Goal: Information Seeking & Learning: Learn about a topic

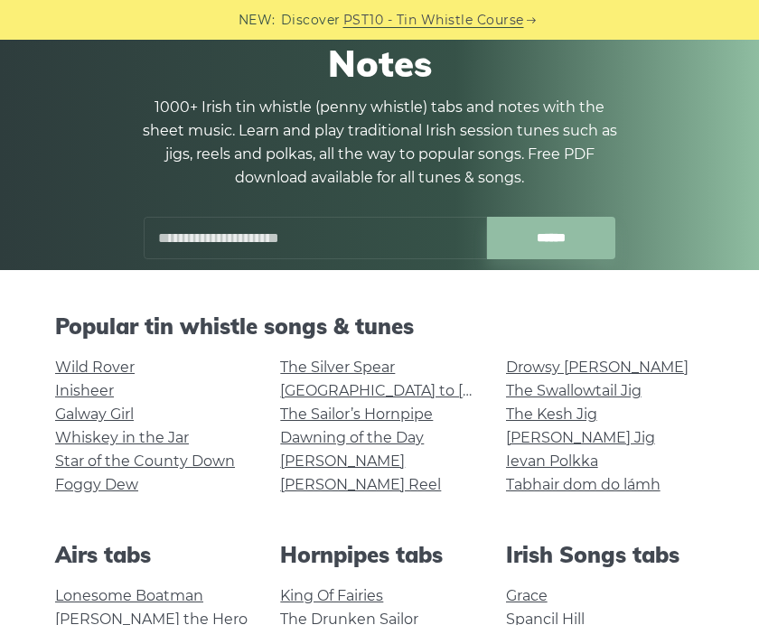
scroll to position [168, 0]
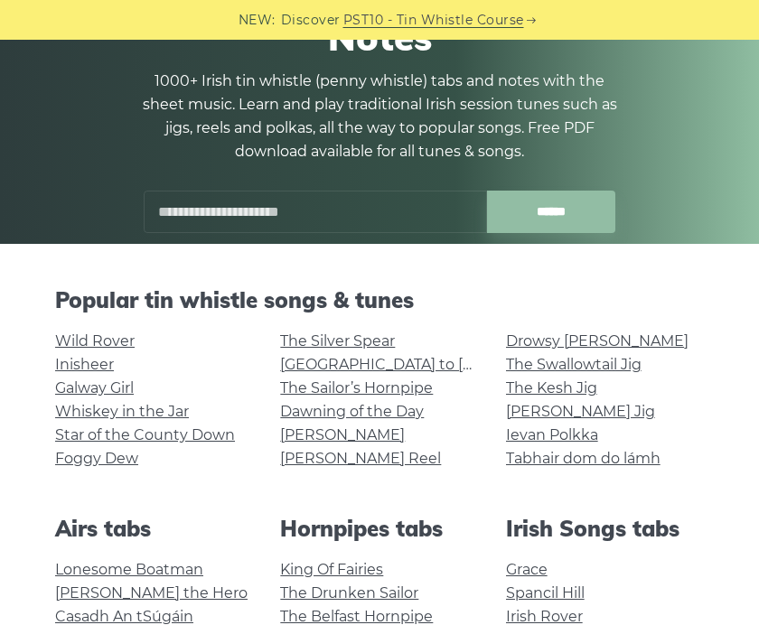
click at [82, 460] on link "Foggy Dew" at bounding box center [96, 458] width 83 height 17
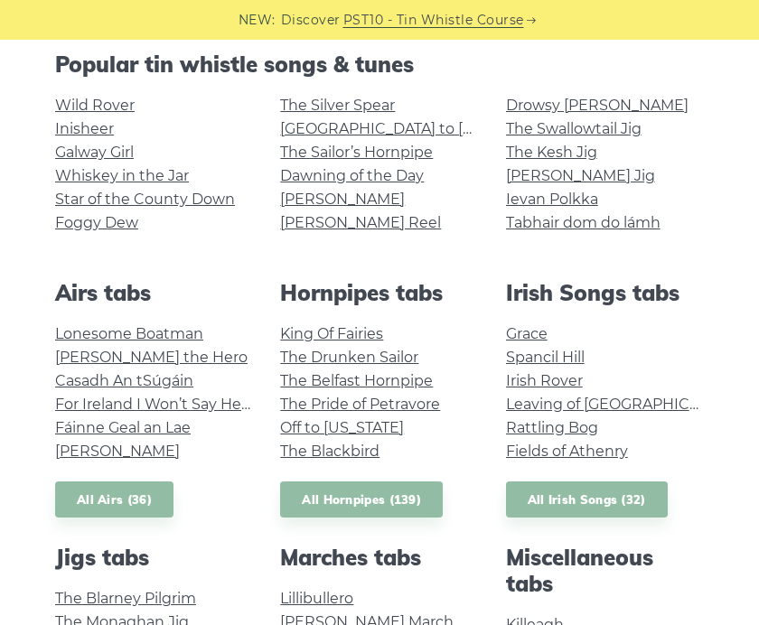
scroll to position [410, 0]
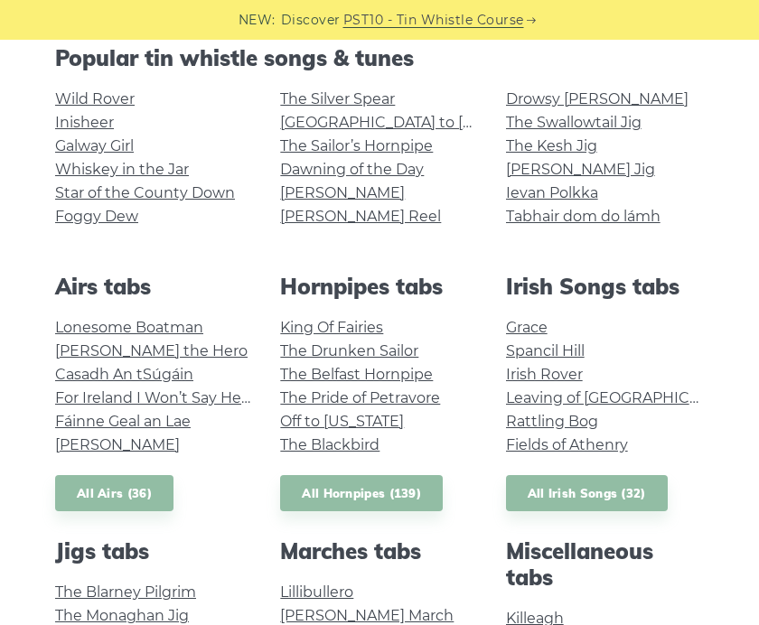
click at [526, 319] on link "Grace" at bounding box center [527, 327] width 42 height 17
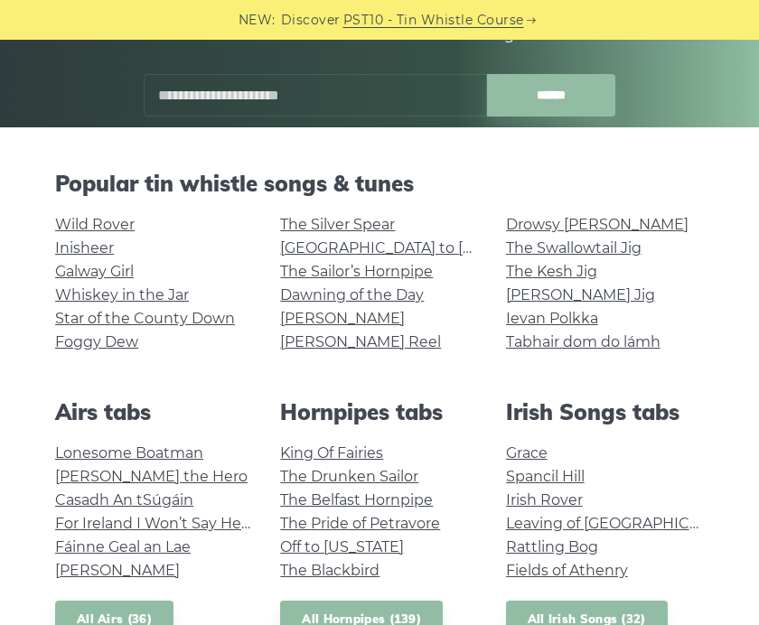
scroll to position [276, 0]
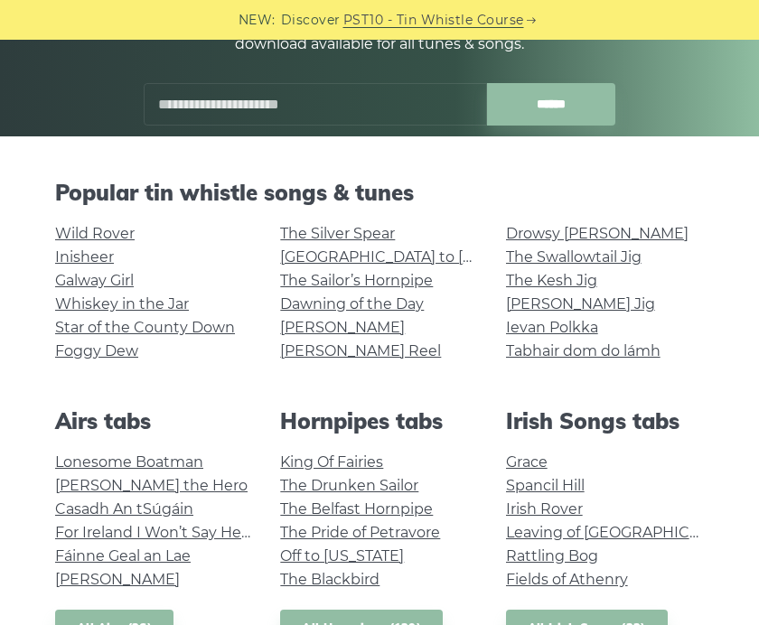
click at [98, 353] on link "Foggy Dew" at bounding box center [96, 350] width 83 height 17
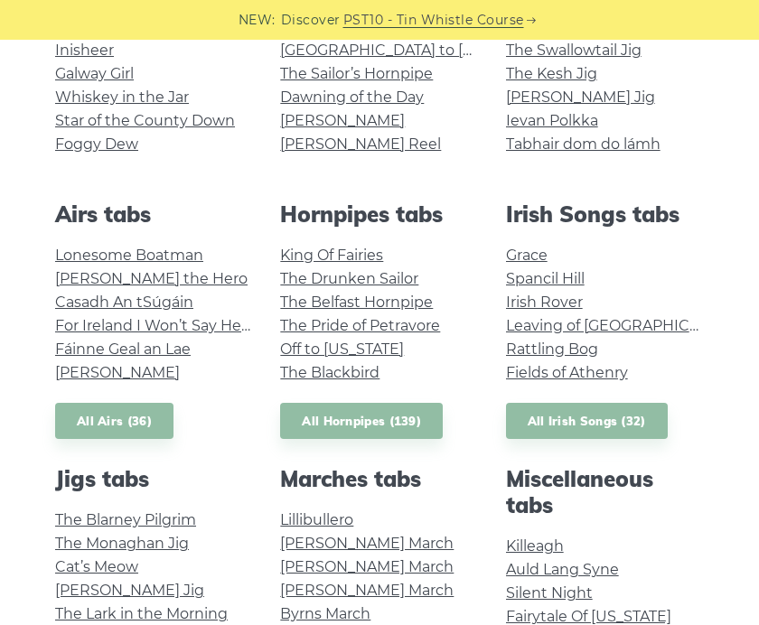
scroll to position [481, 0]
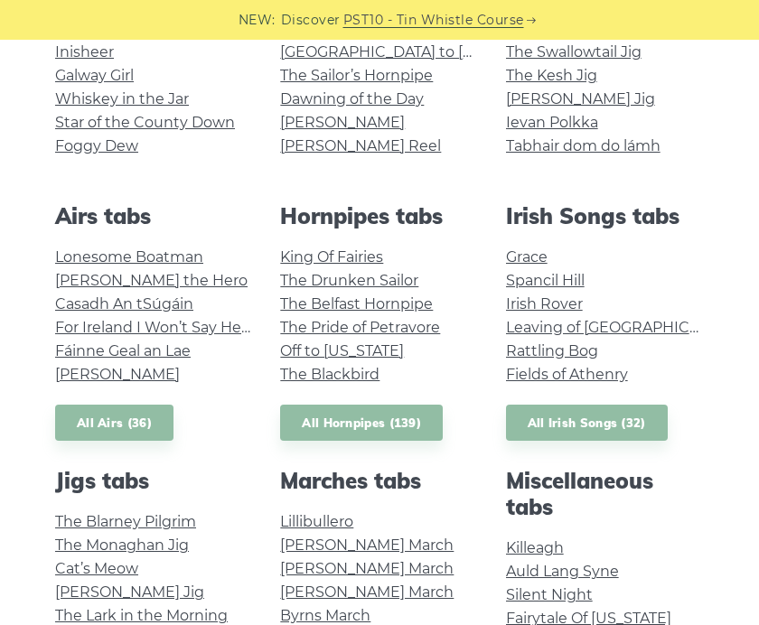
click at [530, 614] on link "Fairytale Of New York" at bounding box center [588, 618] width 165 height 17
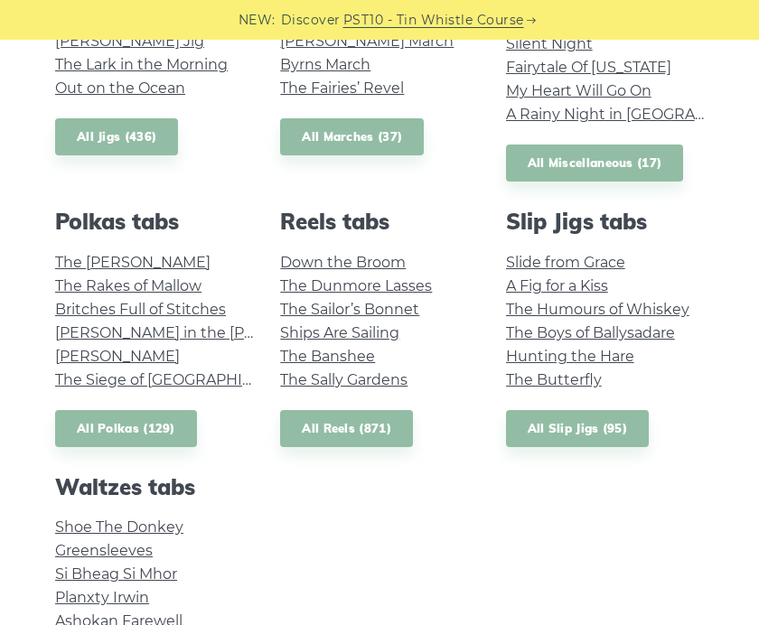
scroll to position [1035, 0]
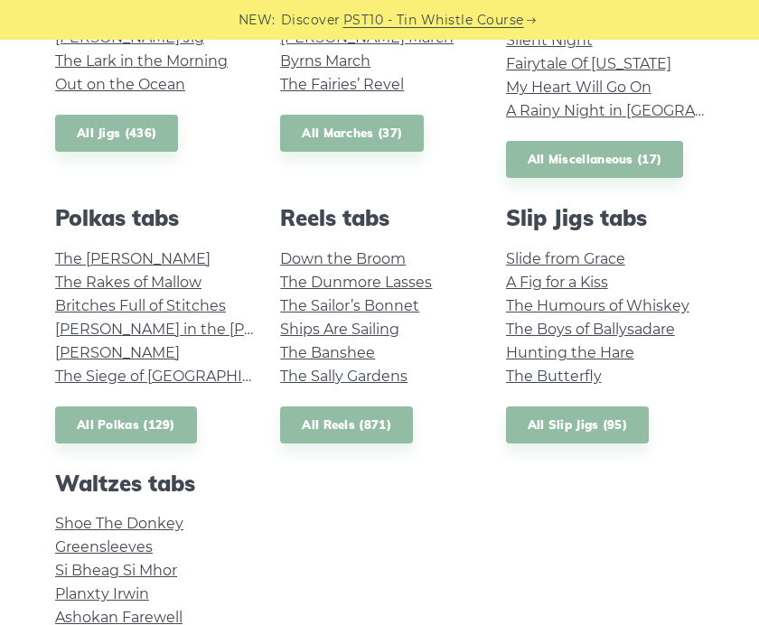
click at [84, 258] on link "The Kerry Polka" at bounding box center [132, 258] width 155 height 17
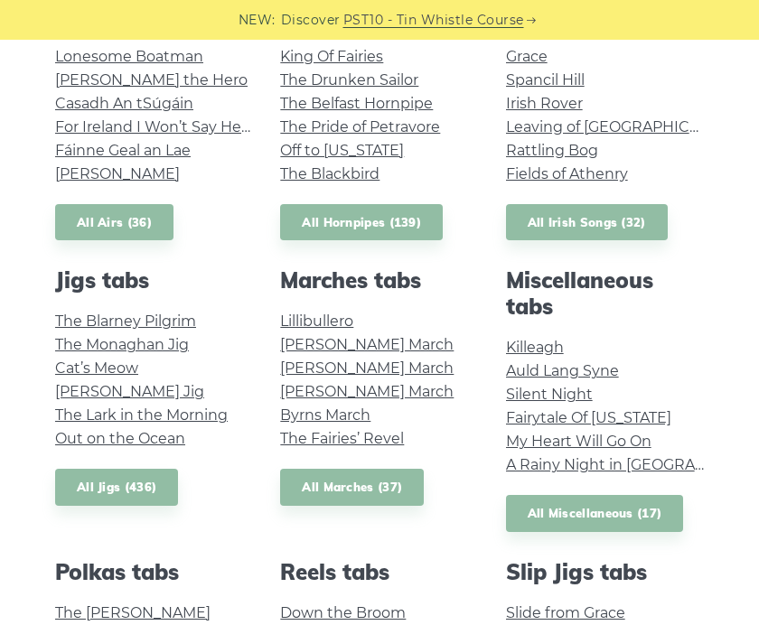
scroll to position [682, 0]
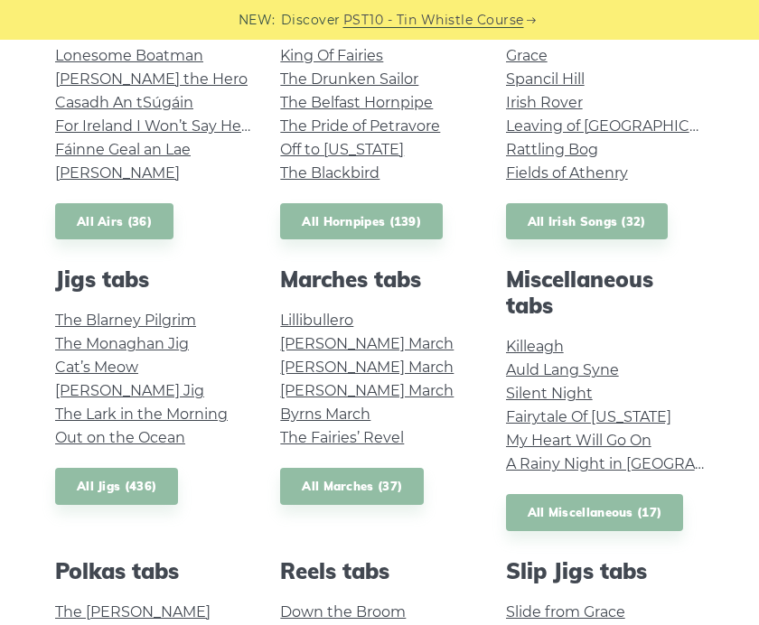
click at [550, 76] on link "Spancil Hill" at bounding box center [545, 78] width 79 height 17
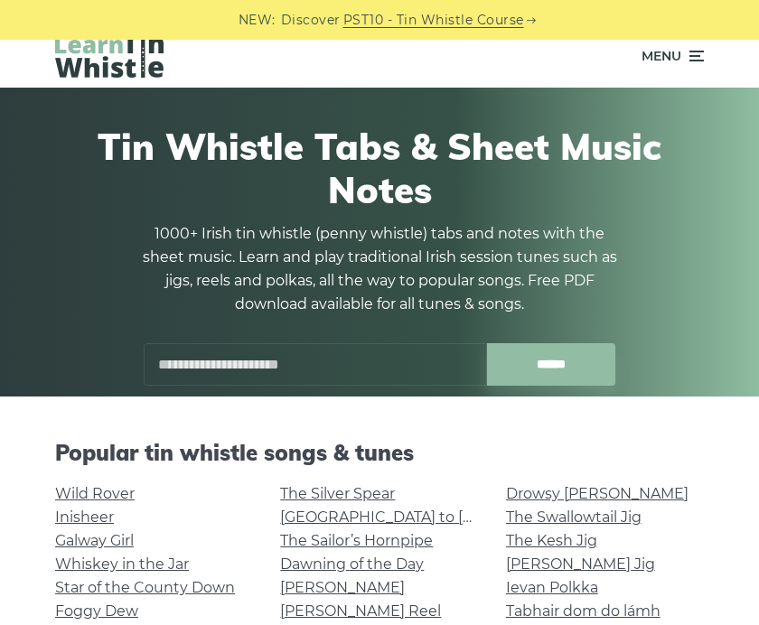
scroll to position [0, 0]
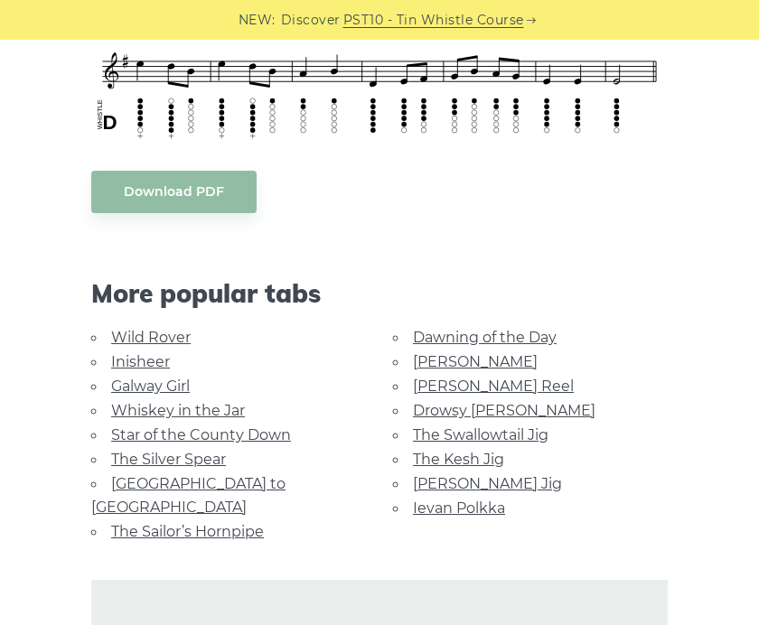
scroll to position [794, 0]
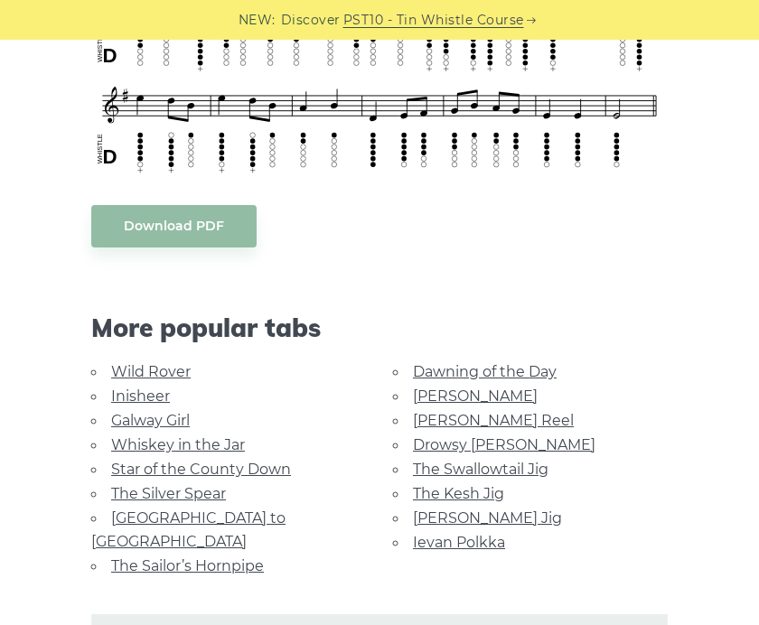
click at [257, 511] on link "[GEOGRAPHIC_DATA] to [GEOGRAPHIC_DATA]" at bounding box center [188, 530] width 194 height 41
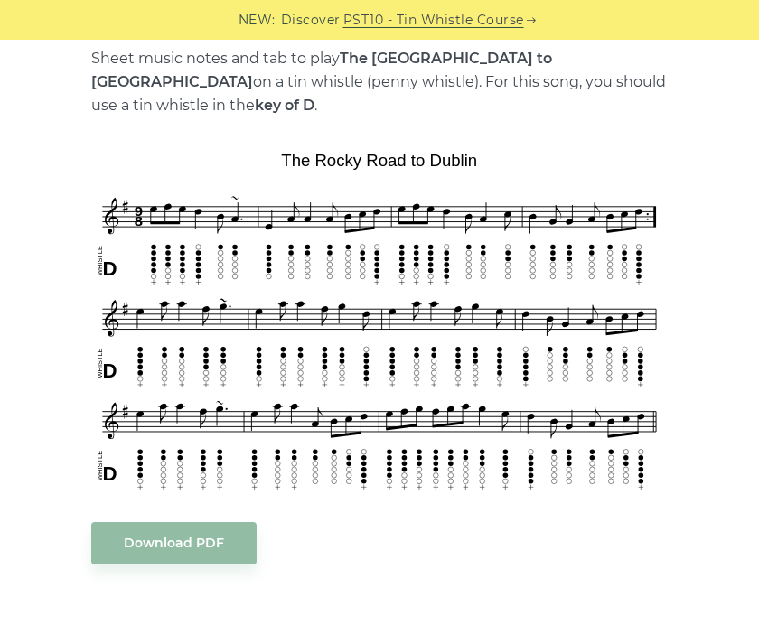
scroll to position [403, 0]
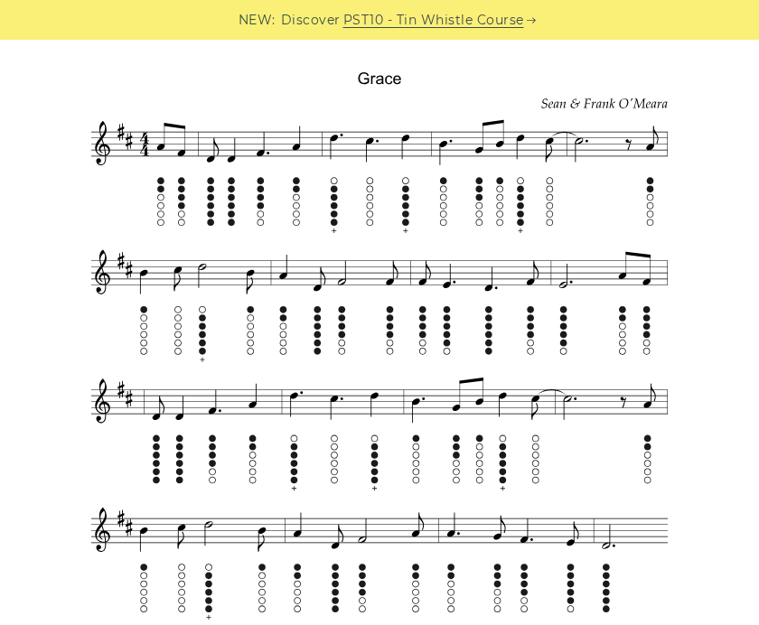
scroll to position [500, 0]
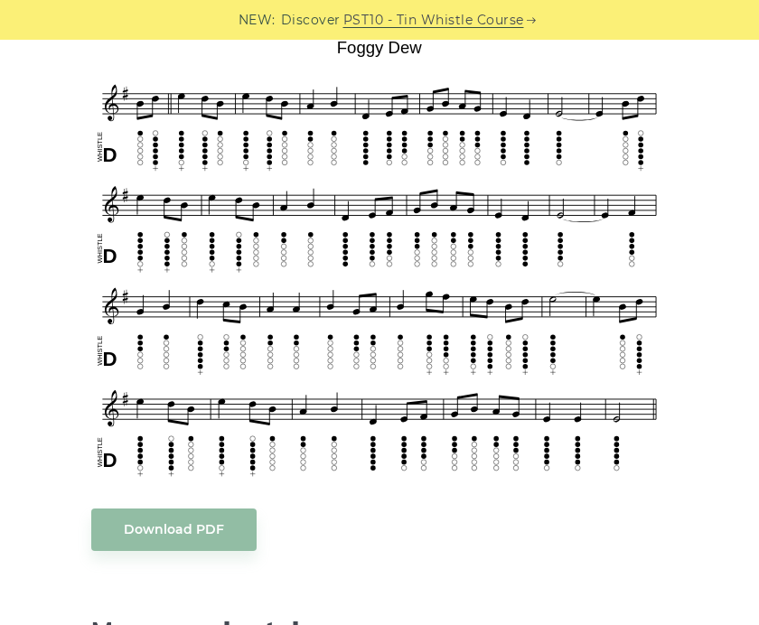
scroll to position [474, 0]
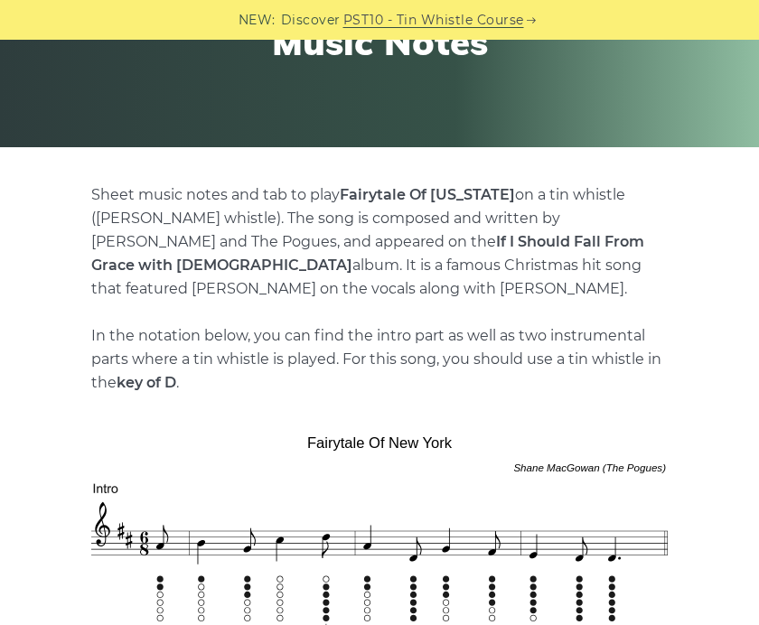
scroll to position [260, 0]
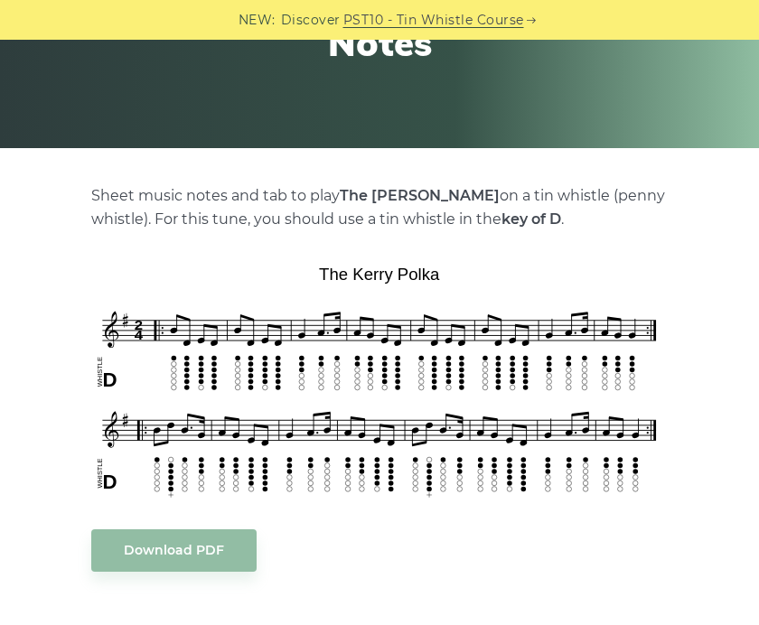
scroll to position [337, 0]
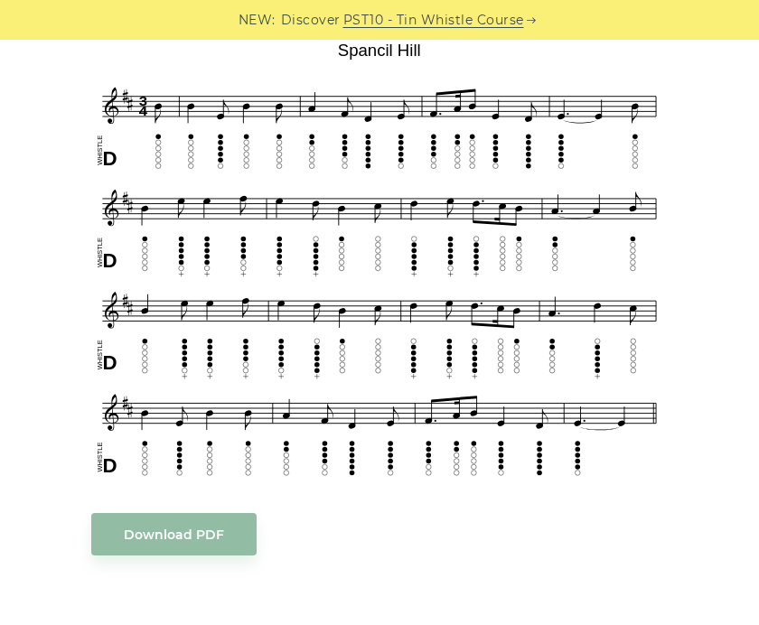
scroll to position [485, 0]
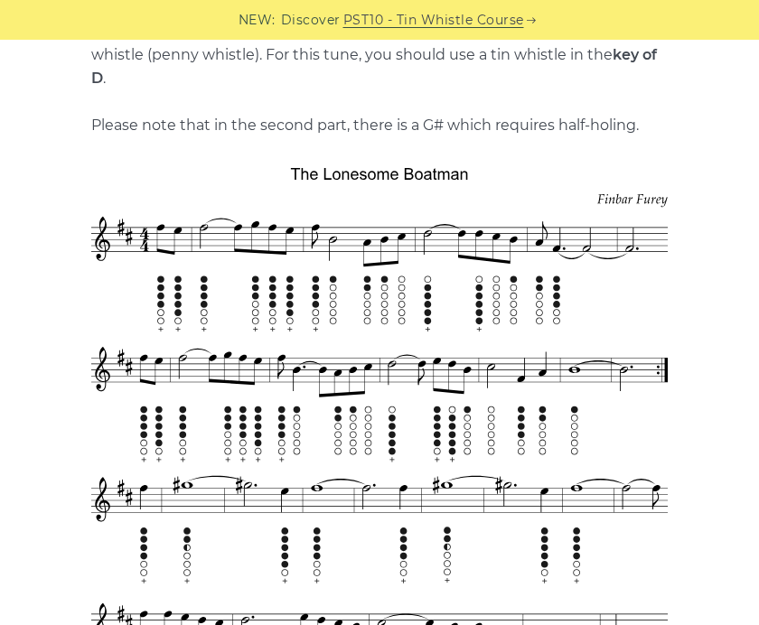
scroll to position [454, 0]
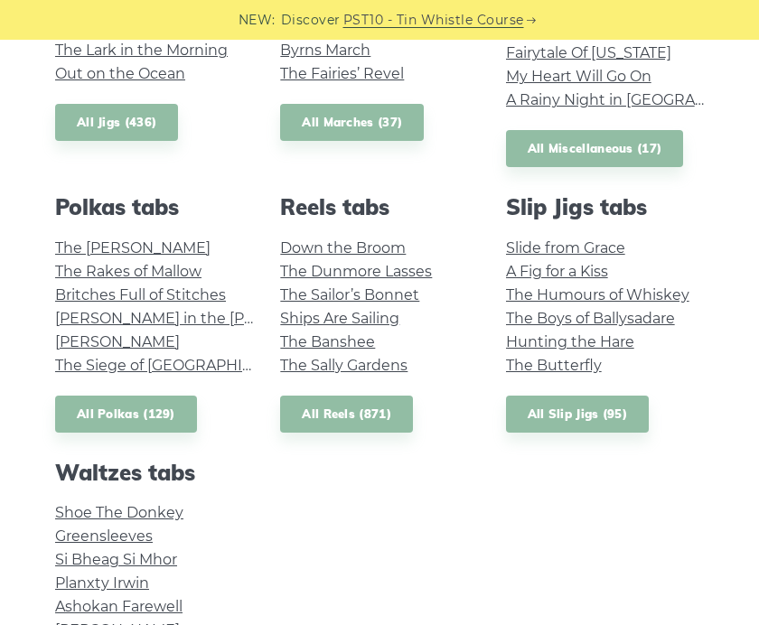
scroll to position [1047, 0]
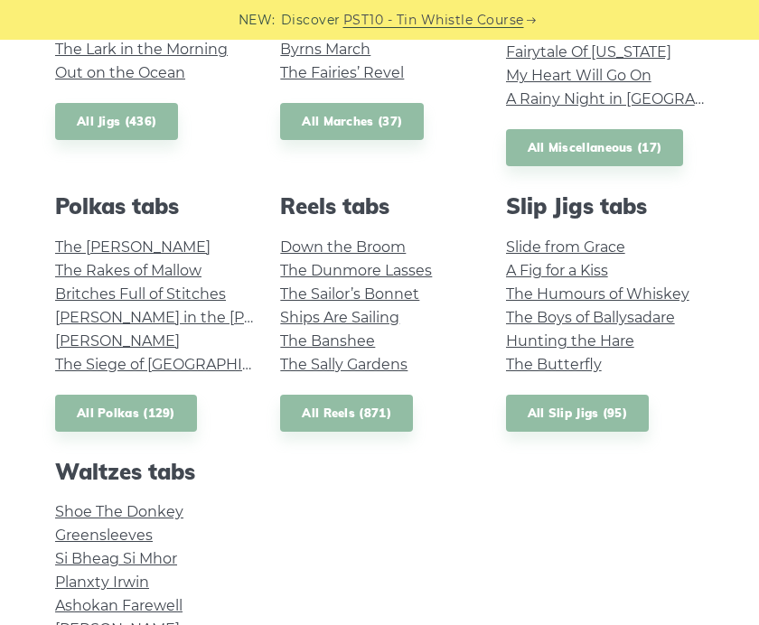
click at [295, 358] on link "The Sally Gardens" at bounding box center [343, 364] width 127 height 17
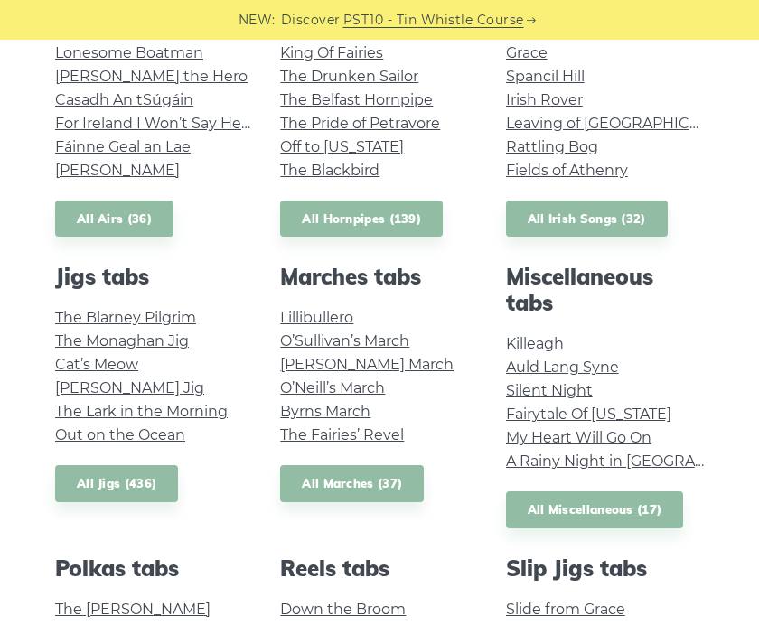
scroll to position [683, 0]
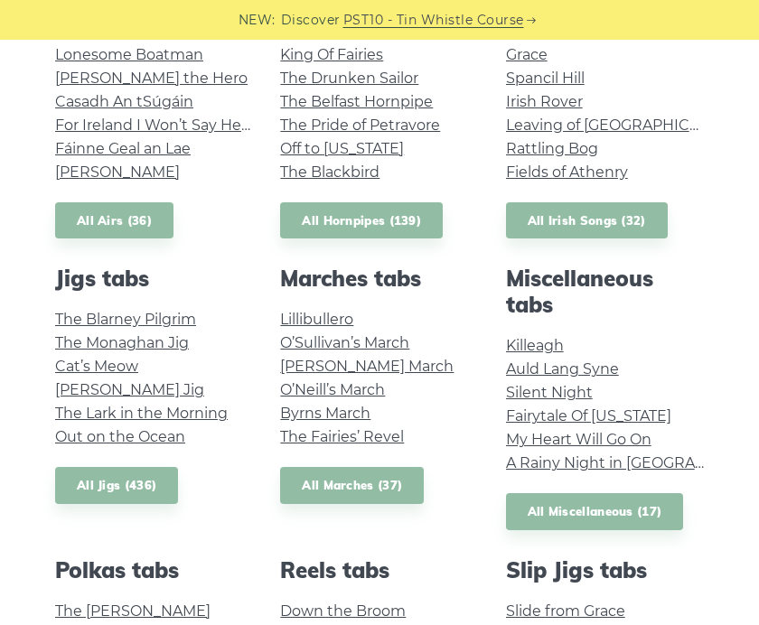
click at [519, 395] on link "Silent Night" at bounding box center [549, 392] width 87 height 17
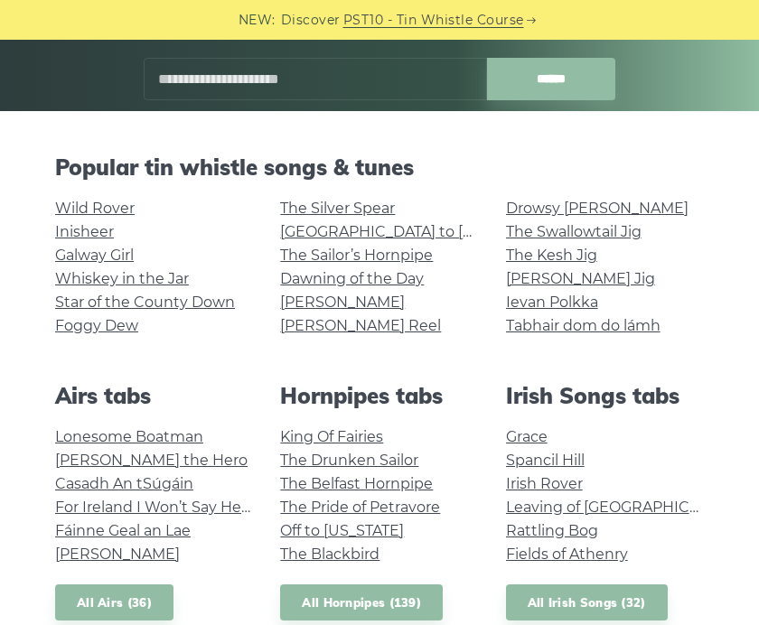
scroll to position [300, 0]
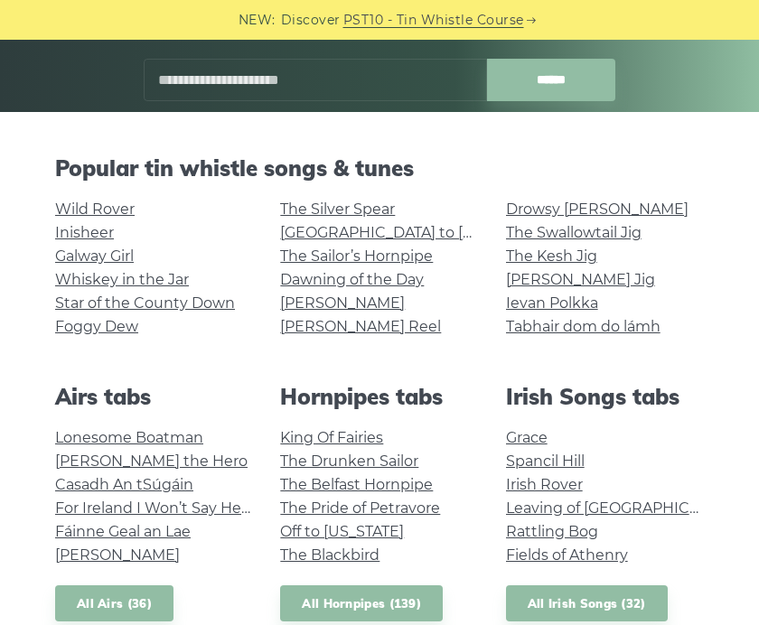
click at [70, 256] on link "Galway Girl" at bounding box center [94, 256] width 79 height 17
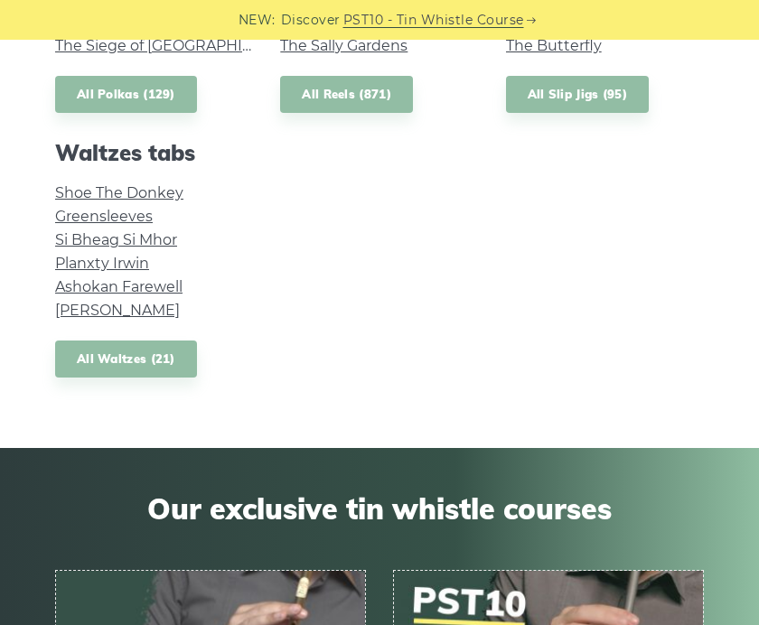
scroll to position [1371, 0]
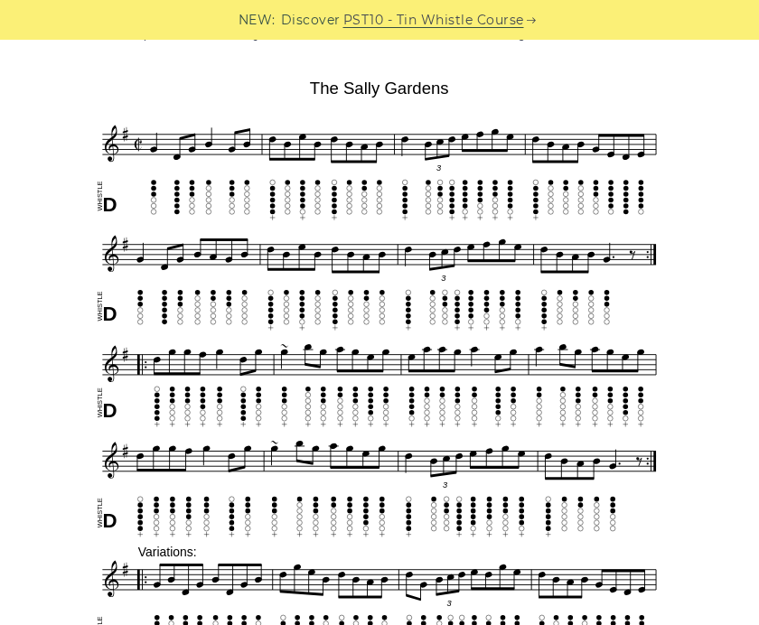
scroll to position [433, 0]
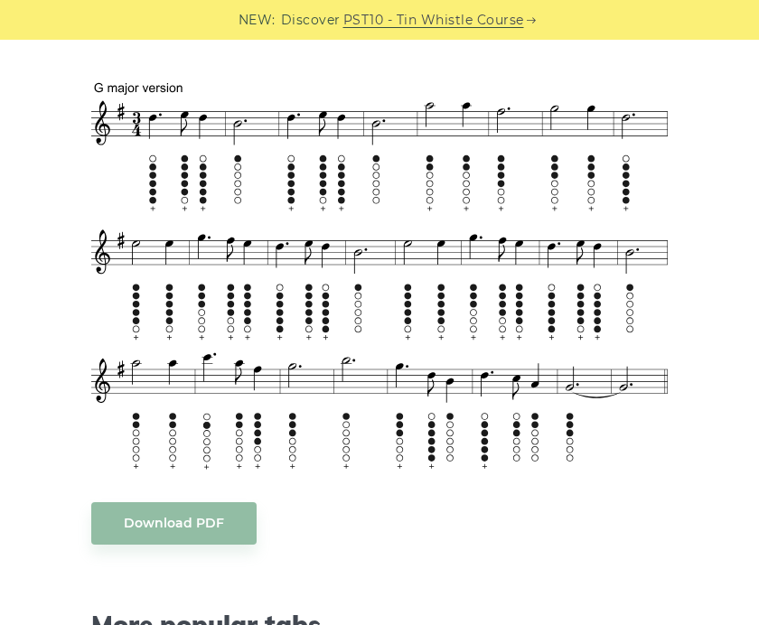
scroll to position [1015, 0]
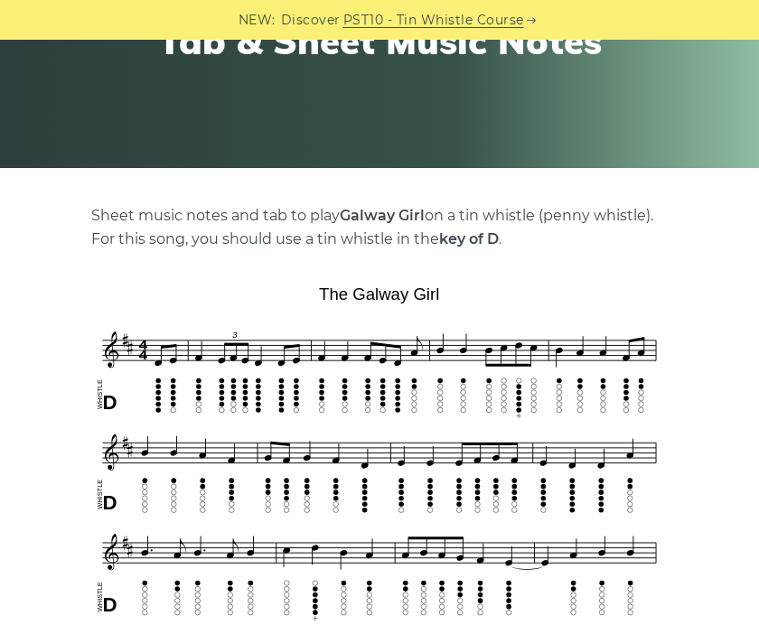
scroll to position [440, 0]
